Goal: Task Accomplishment & Management: Use online tool/utility

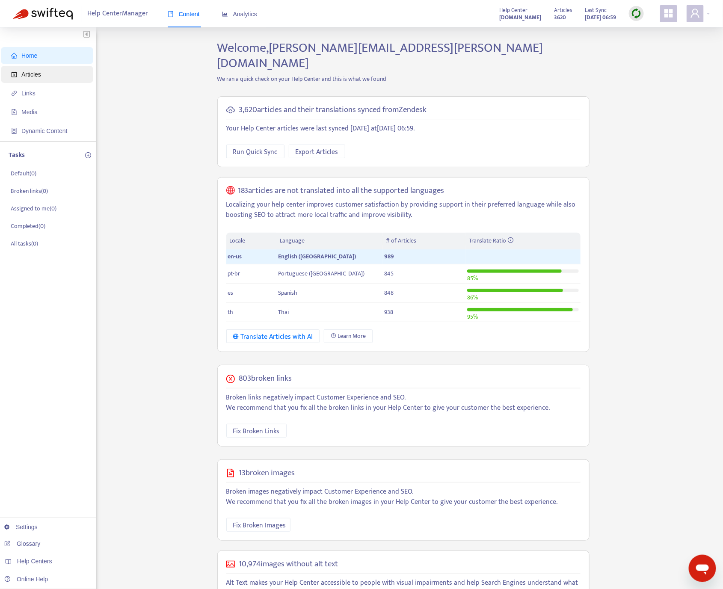
click at [37, 73] on span "Articles" at bounding box center [31, 74] width 20 height 7
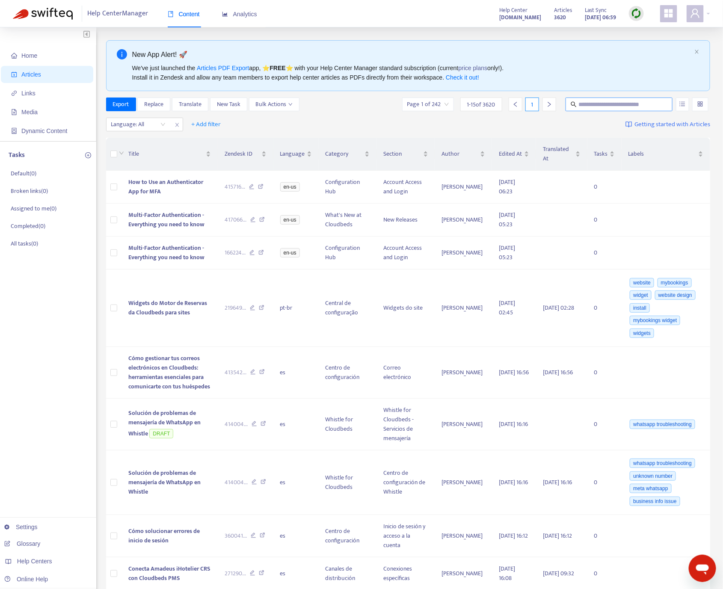
click at [542, 103] on input "text" at bounding box center [620, 104] width 82 height 9
type input "**********"
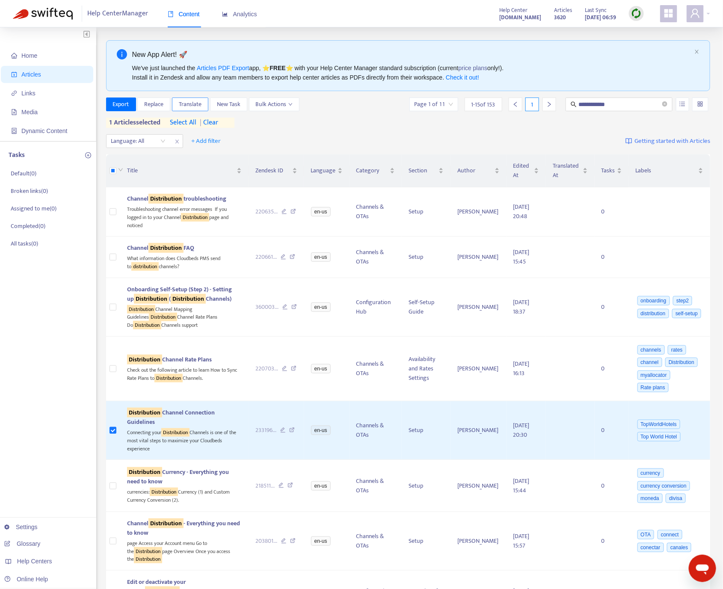
click at [185, 104] on span "Translate" at bounding box center [190, 104] width 23 height 9
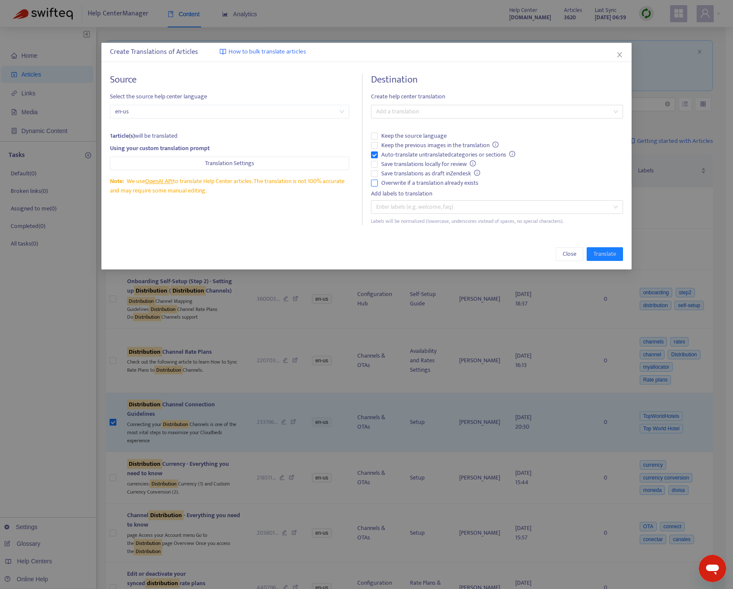
click at [379, 181] on span "Overwrite if a translation already exists" at bounding box center [430, 183] width 104 height 9
click at [405, 114] on div at bounding box center [492, 112] width 239 height 10
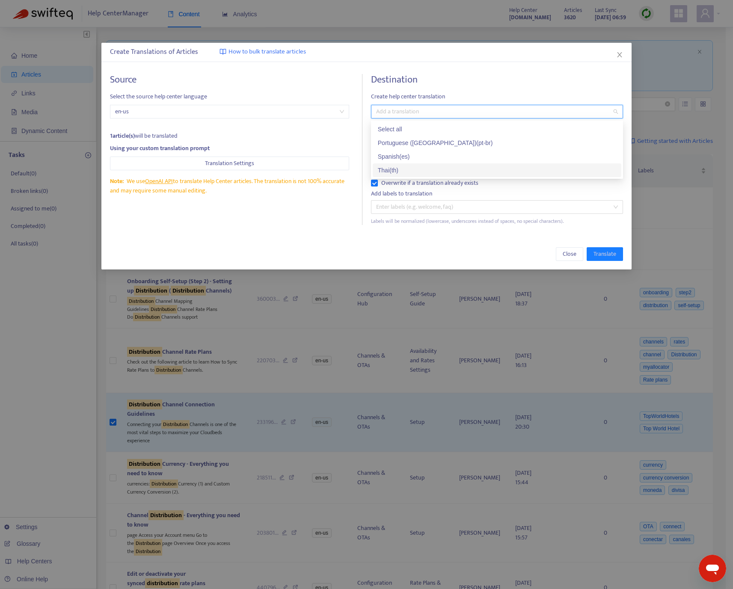
click at [412, 170] on div "Thai ( th )" at bounding box center [497, 170] width 238 height 9
click at [326, 227] on div "Source Select the source help center language en-us 1 article(s) will be transl…" at bounding box center [366, 149] width 530 height 168
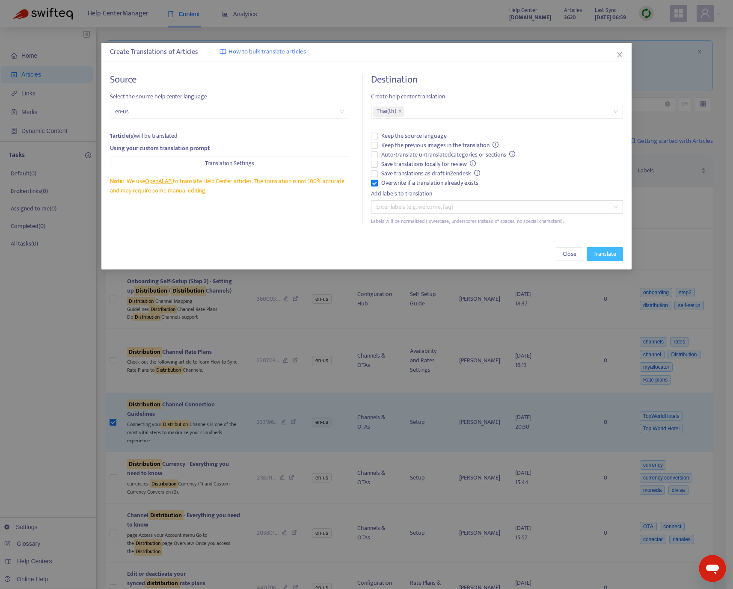
click at [542, 257] on span "Translate" at bounding box center [605, 254] width 23 height 9
